Goal: Information Seeking & Learning: Learn about a topic

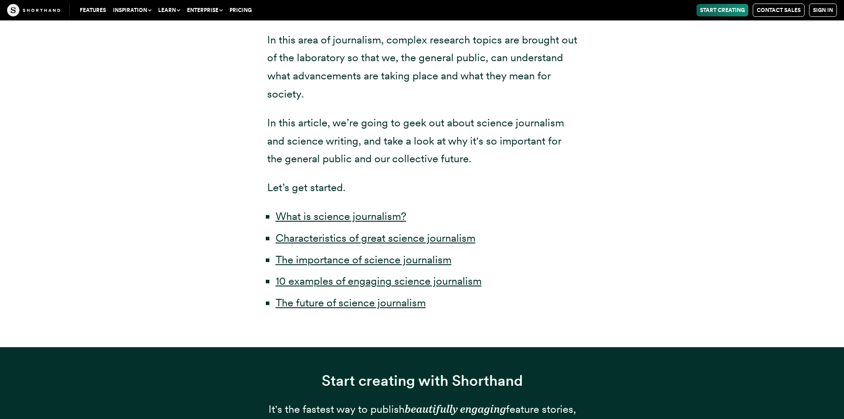
scroll to position [443, 0]
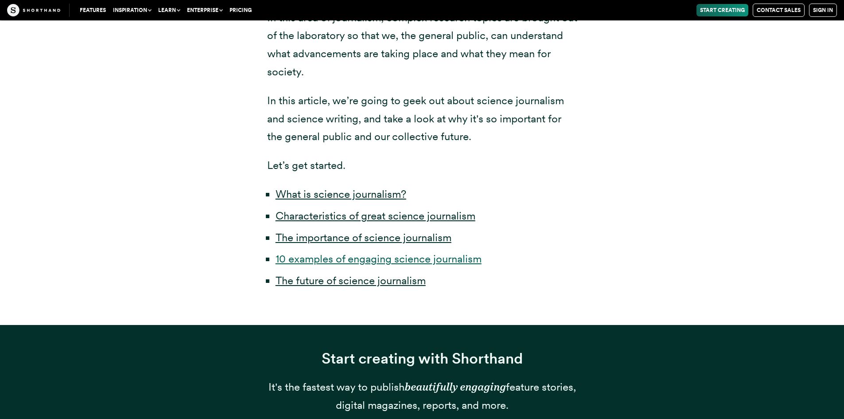
click at [367, 252] on link "10 examples of engaging science journalism" at bounding box center [379, 258] width 206 height 13
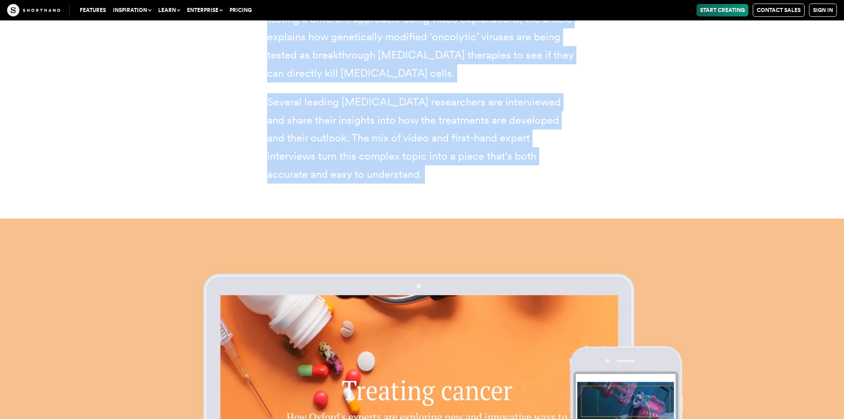
scroll to position [6114, 0]
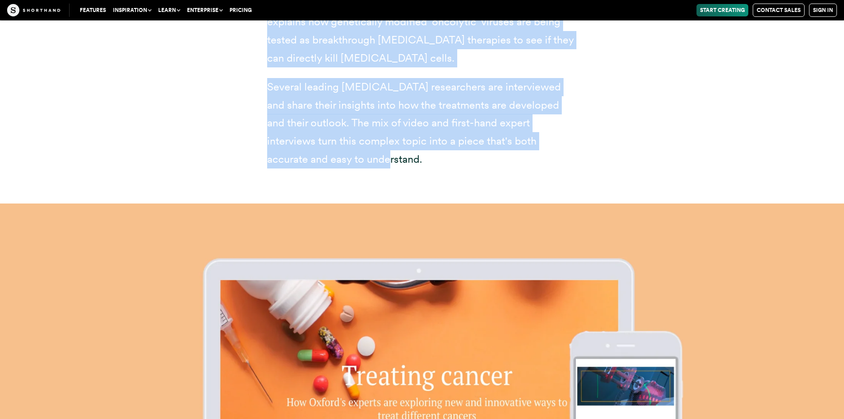
drag, startPoint x: 263, startPoint y: 129, endPoint x: 367, endPoint y: 109, distance: 105.6
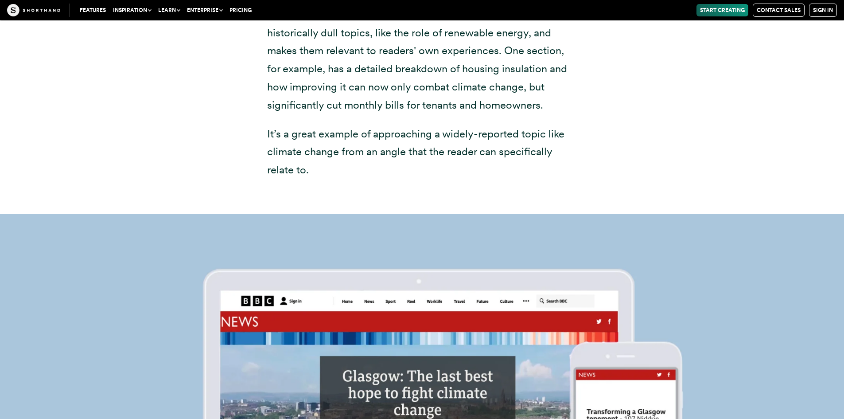
scroll to position [7665, 0]
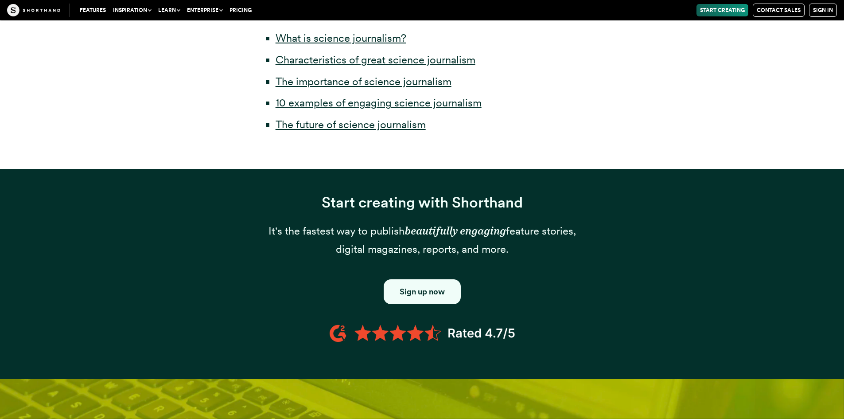
scroll to position [443, 0]
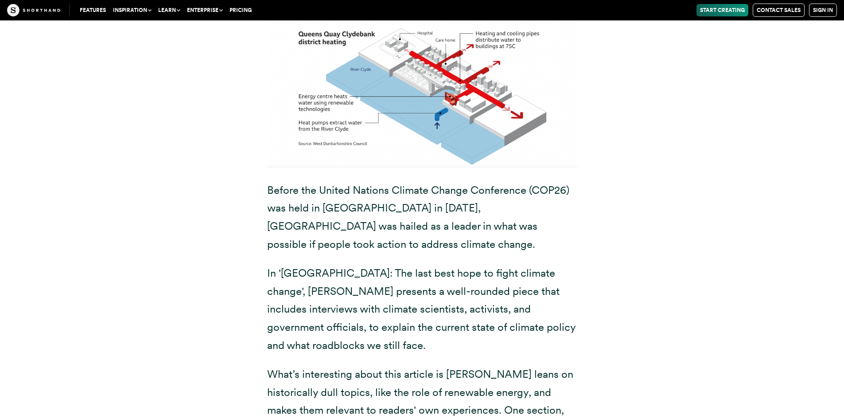
scroll to position [7311, 0]
